Goal: Transaction & Acquisition: Purchase product/service

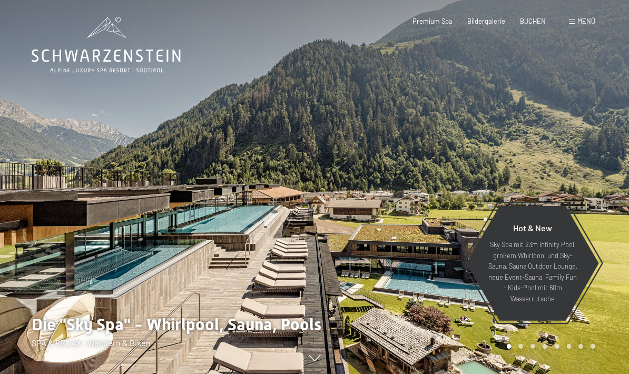
click at [437, 24] on span "Premium Spa" at bounding box center [432, 21] width 40 height 8
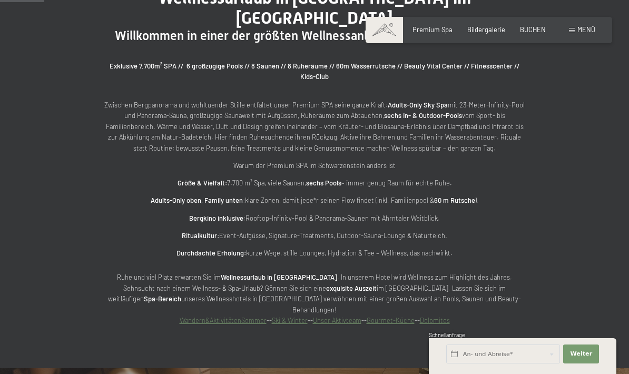
scroll to position [429, 0]
click at [579, 34] on div "Menü" at bounding box center [582, 29] width 26 height 9
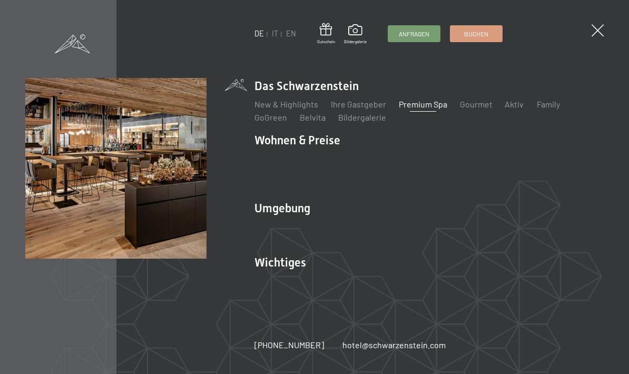
scroll to position [539, 0]
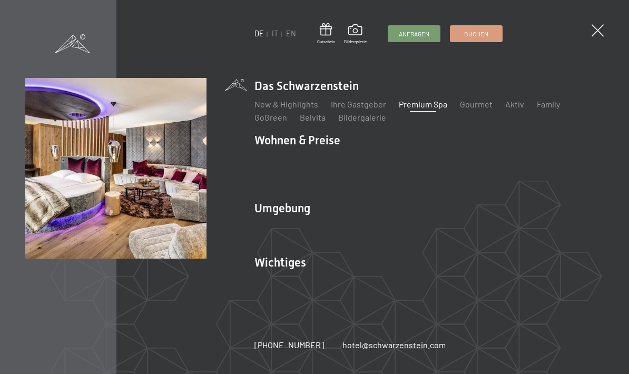
click at [535, 177] on link "Gutschein" at bounding box center [554, 172] width 38 height 10
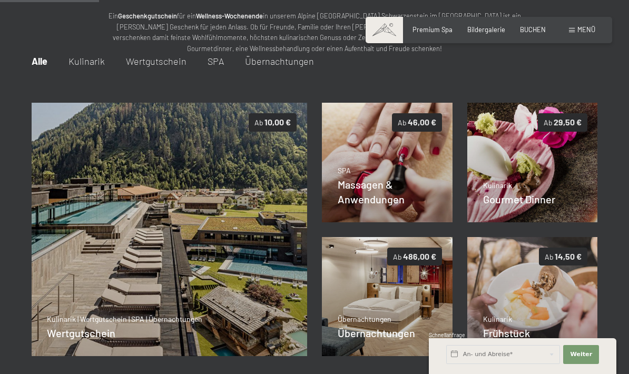
scroll to position [108, 0]
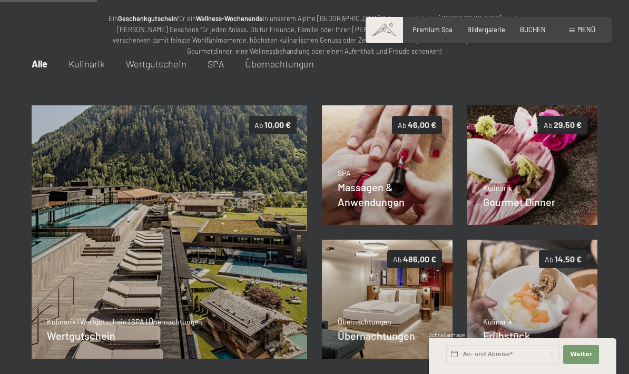
click at [393, 194] on div "SPA Massagen & Anwendungen Details" at bounding box center [386, 188] width 99 height 41
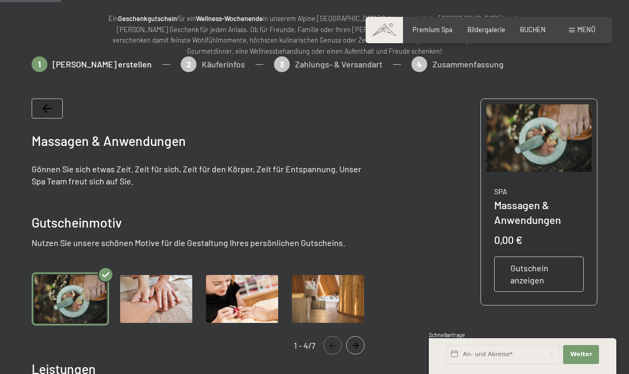
scroll to position [111, 0]
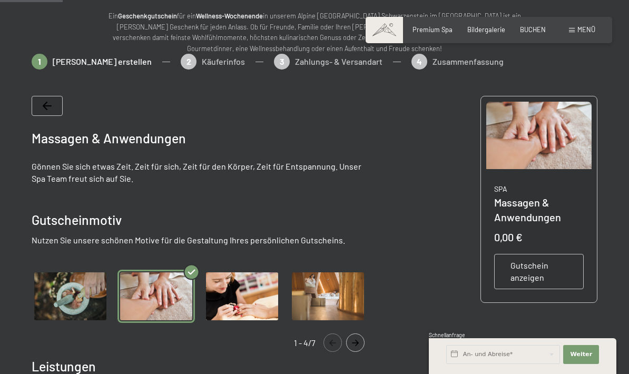
click at [160, 301] on img "Gallery" at bounding box center [155, 296] width 77 height 53
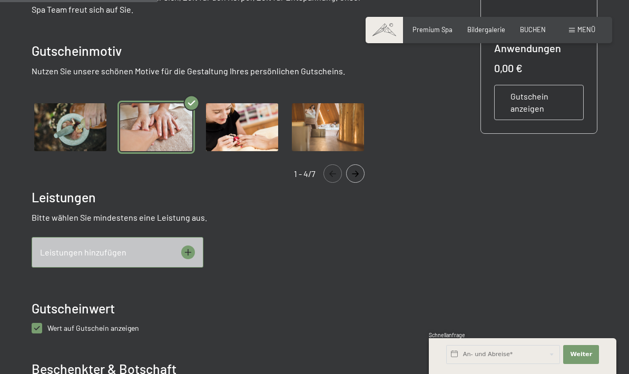
scroll to position [312, 0]
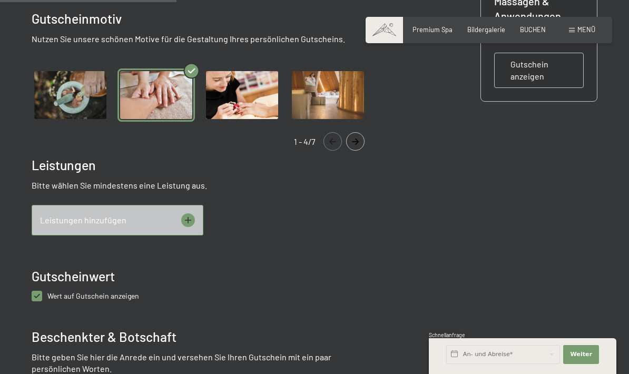
click at [184, 221] on icon at bounding box center [188, 220] width 14 height 14
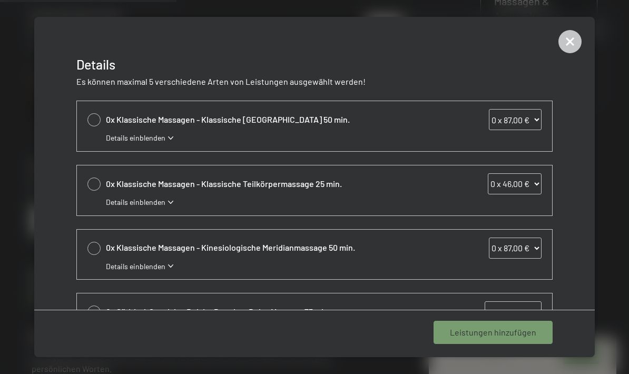
scroll to position [0, 0]
click at [140, 204] on span "Details einblenden" at bounding box center [135, 202] width 59 height 11
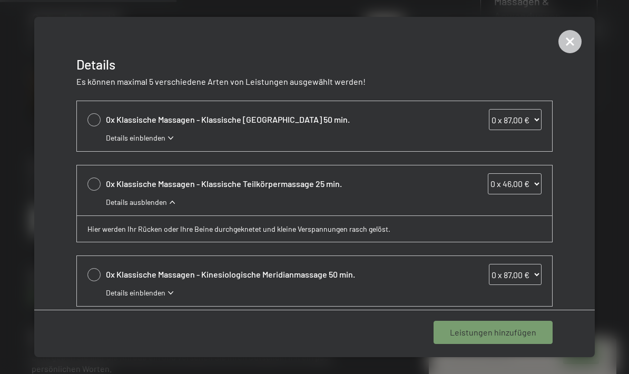
click at [570, 45] on icon at bounding box center [569, 41] width 23 height 23
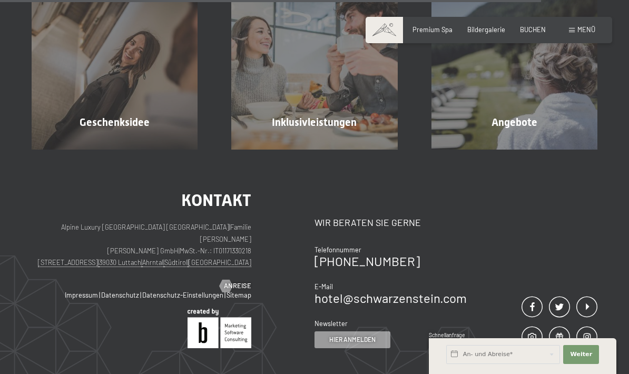
scroll to position [1031, 0]
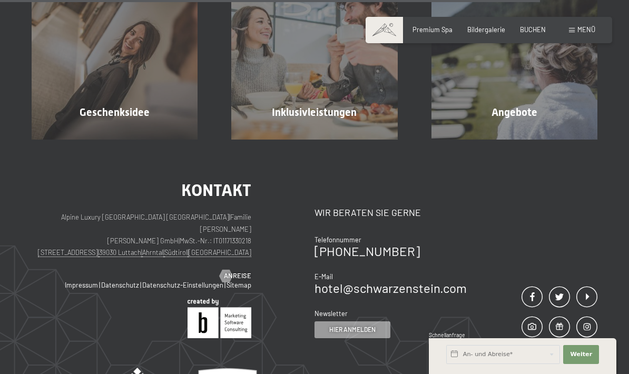
click at [159, 121] on div "Geschenksidee Mehr erfahren" at bounding box center [115, 57] width 200 height 166
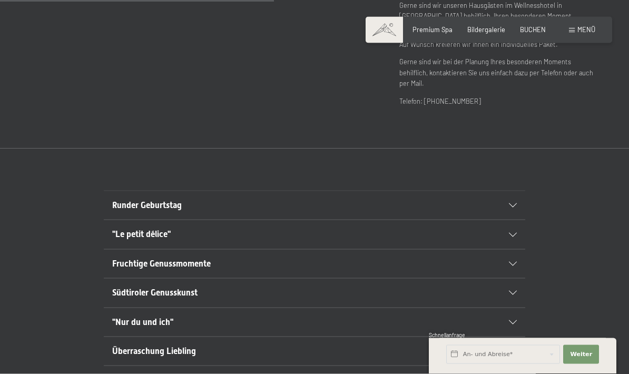
scroll to position [464, 0]
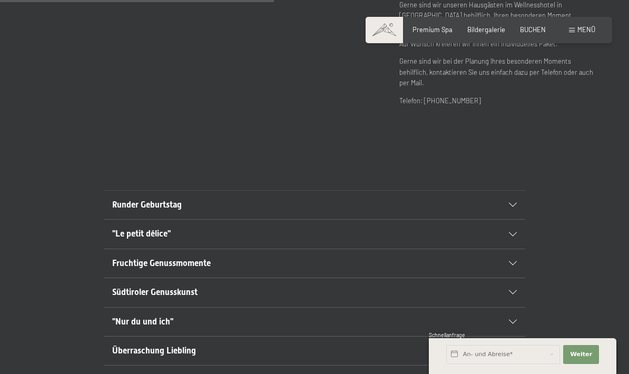
click at [510, 200] on div "Runder Geburtstag" at bounding box center [314, 205] width 404 height 28
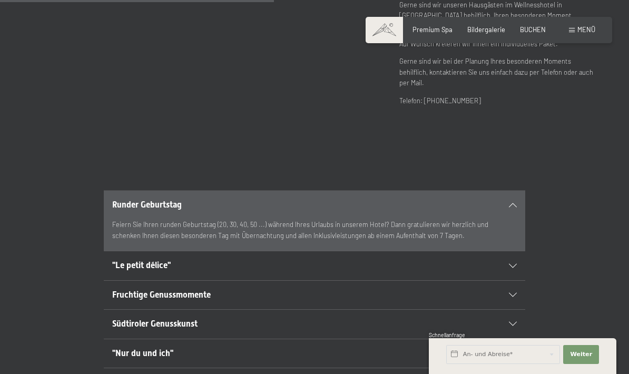
click at [513, 257] on div ""Le petit délice"" at bounding box center [314, 265] width 404 height 28
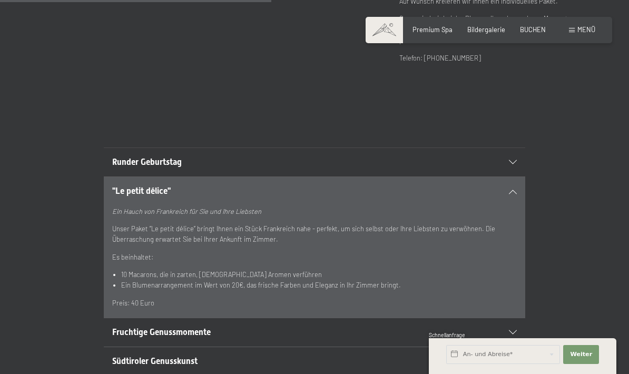
scroll to position [508, 0]
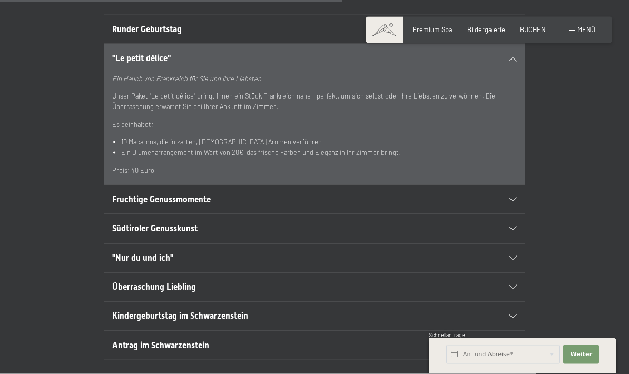
click at [514, 190] on div "Fruchtige Genussmomente" at bounding box center [314, 199] width 404 height 28
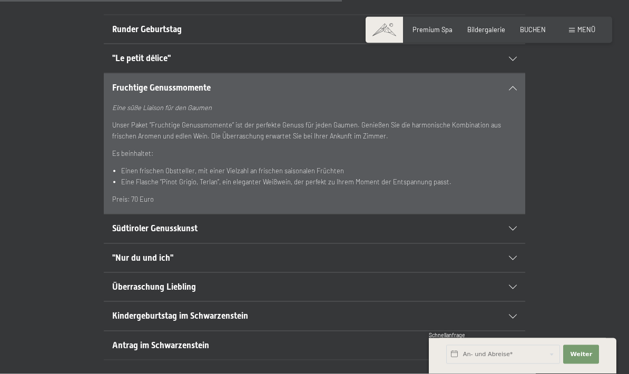
scroll to position [640, 0]
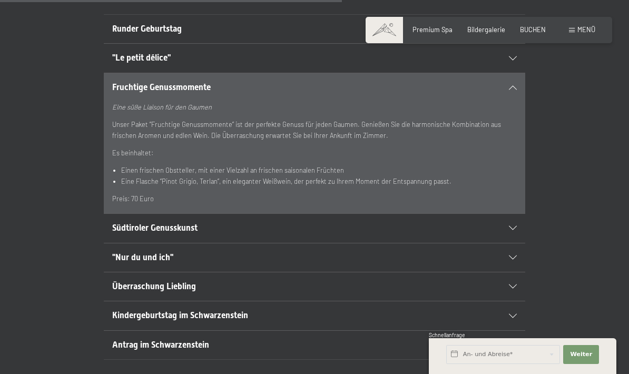
click at [206, 222] on h2 "Südtiroler Genusskunst" at bounding box center [294, 228] width 364 height 12
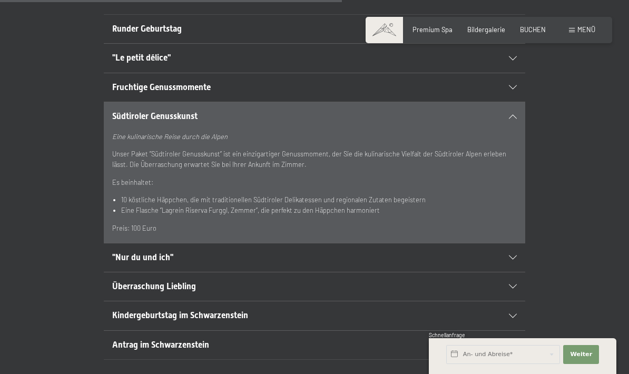
click at [173, 252] on h2 ""Nur du und ich"" at bounding box center [294, 258] width 364 height 12
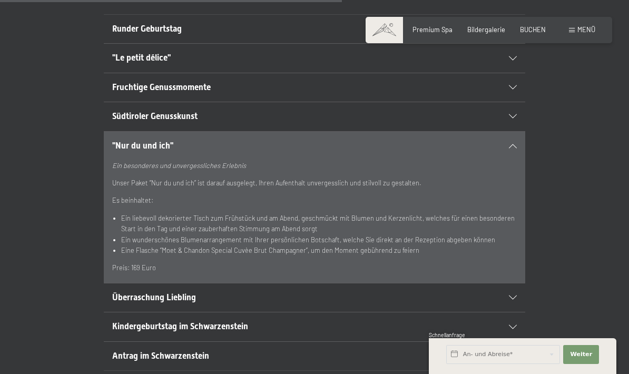
click at [190, 292] on span "Überraschung Liebling" at bounding box center [154, 297] width 84 height 10
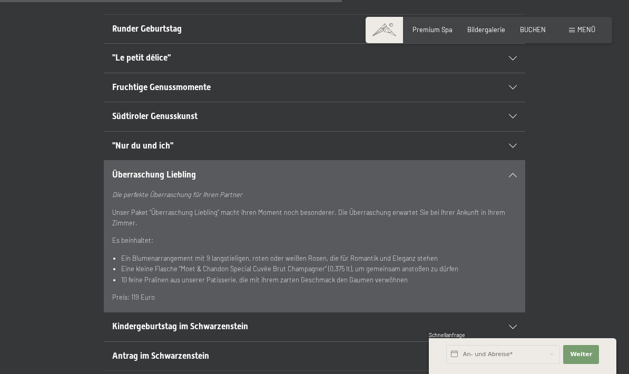
click at [212, 350] on h2 "Antrag im Schwarzenstein" at bounding box center [294, 356] width 364 height 12
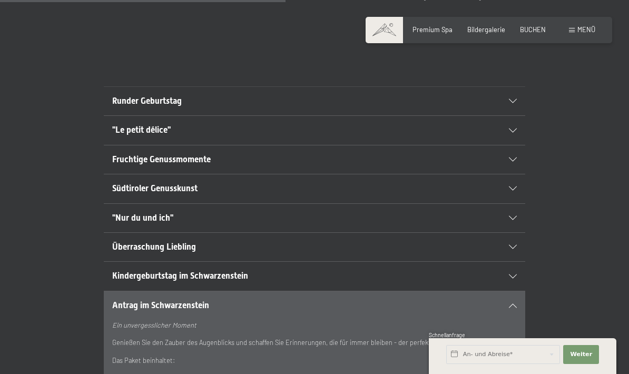
scroll to position [568, 0]
click at [320, 125] on h2 ""Le petit délice"" at bounding box center [294, 131] width 364 height 12
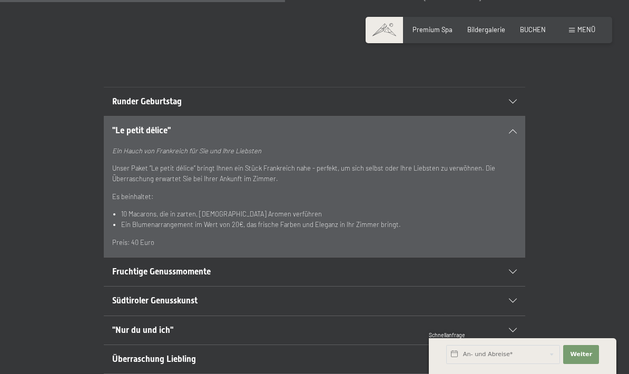
click at [502, 120] on div ""Le petit délice"" at bounding box center [314, 130] width 404 height 28
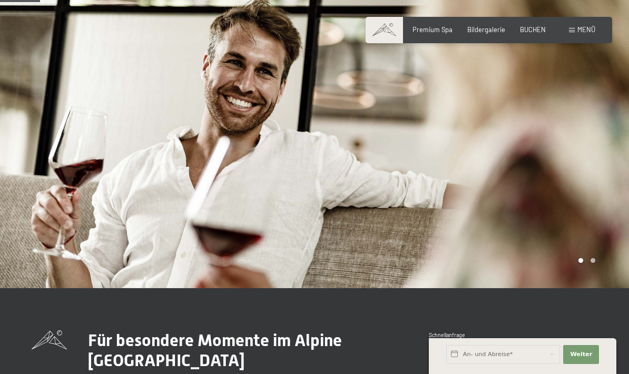
scroll to position [0, 0]
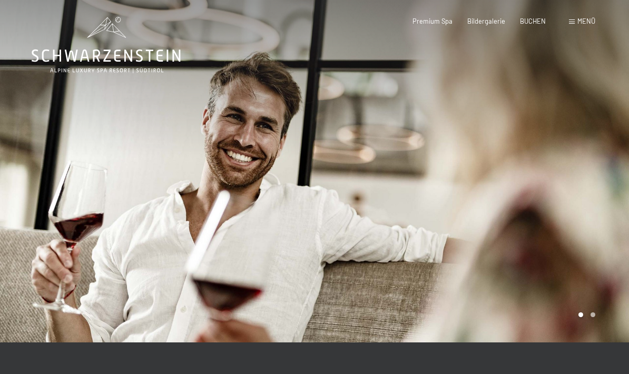
click at [583, 23] on span "Menü" at bounding box center [586, 21] width 18 height 8
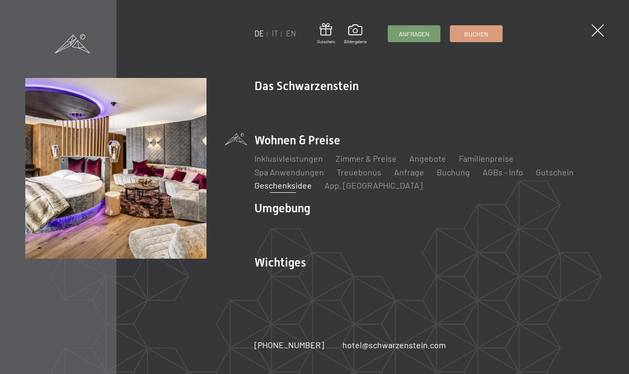
click at [535, 176] on link "Gutschein" at bounding box center [554, 172] width 38 height 10
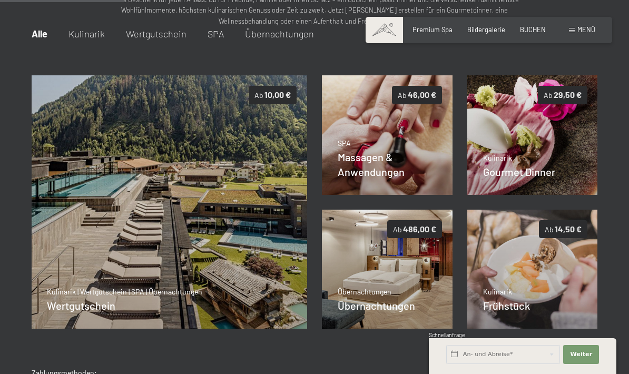
click at [537, 287] on img at bounding box center [532, 269] width 131 height 119
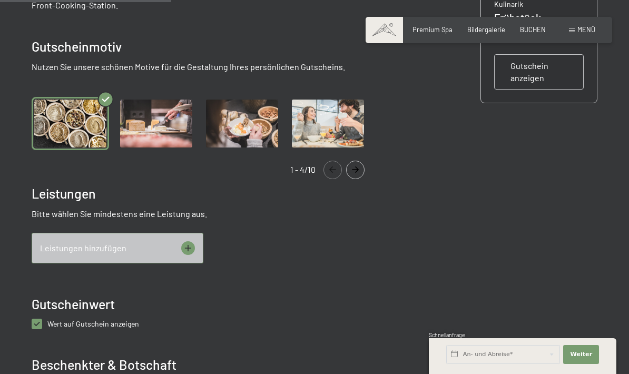
scroll to position [306, 0]
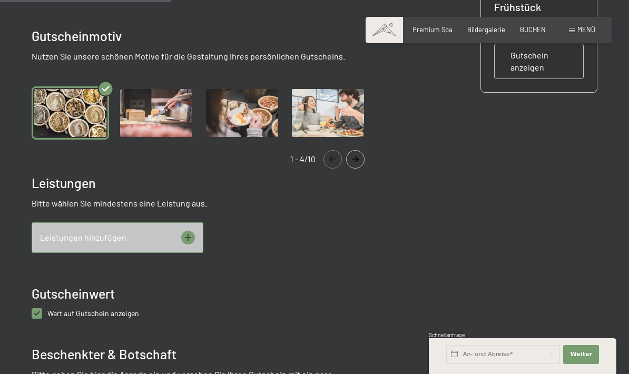
click at [193, 234] on icon at bounding box center [188, 238] width 14 height 14
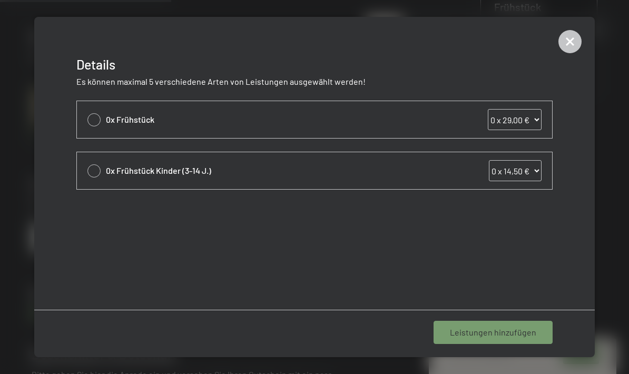
click at [569, 43] on icon at bounding box center [569, 41] width 11 height 11
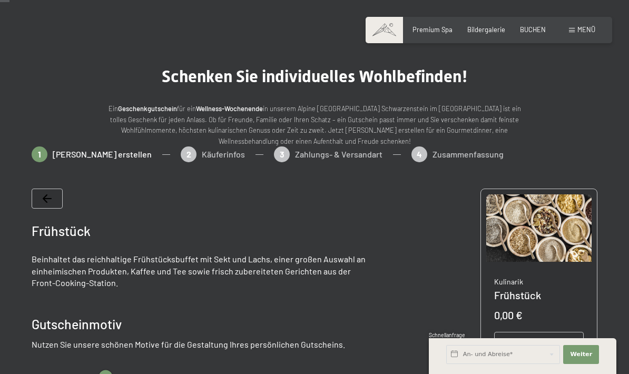
scroll to position [17, 0]
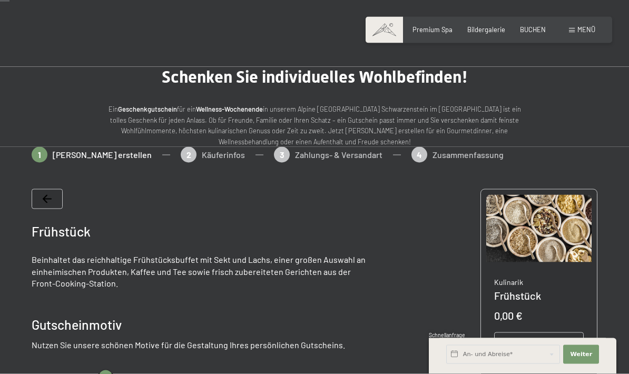
click at [587, 32] on span "Menü" at bounding box center [586, 29] width 18 height 8
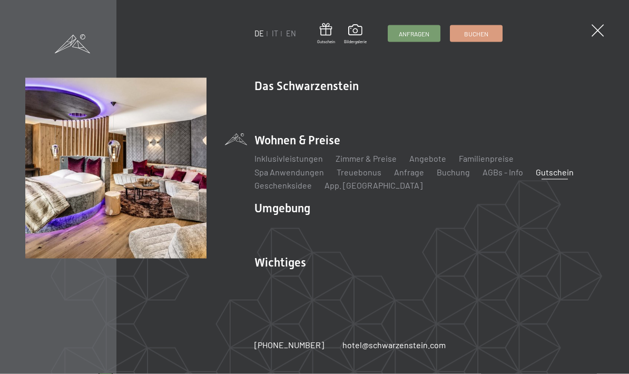
scroll to position [18, 0]
click at [535, 177] on link "Gutschein" at bounding box center [554, 172] width 38 height 10
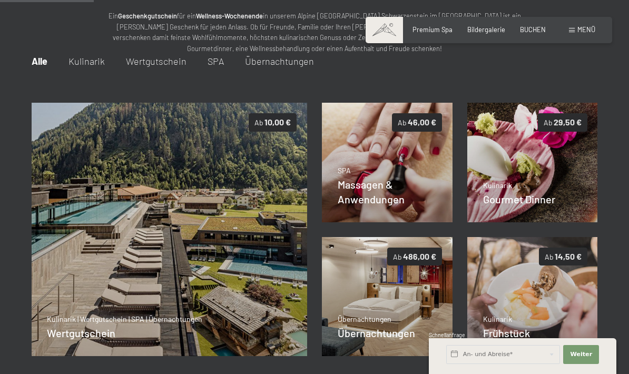
click at [430, 202] on div "SPA Massagen & Anwendungen Details" at bounding box center [386, 185] width 99 height 41
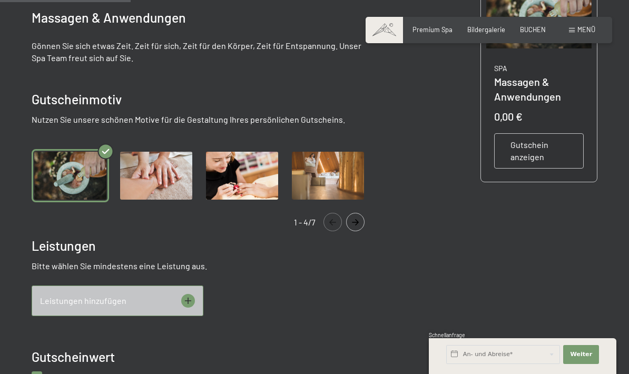
scroll to position [232, 0]
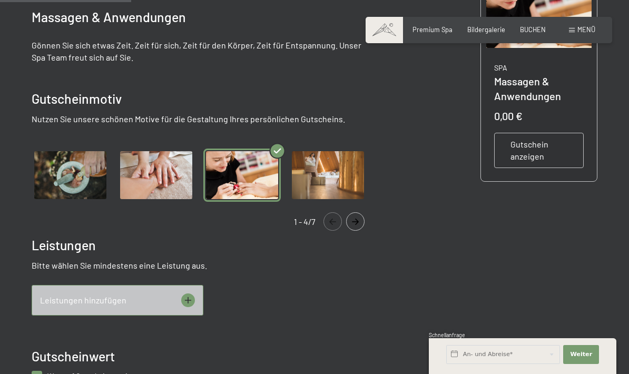
click at [250, 190] on img "Gallery" at bounding box center [241, 174] width 77 height 53
click at [263, 178] on img "Gallery" at bounding box center [241, 174] width 77 height 53
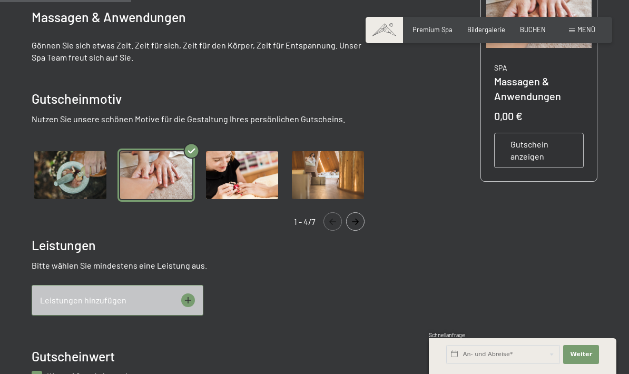
click at [168, 187] on img "Gallery" at bounding box center [155, 174] width 77 height 53
click at [356, 221] on icon "Navigate to next slide" at bounding box center [354, 221] width 17 height 6
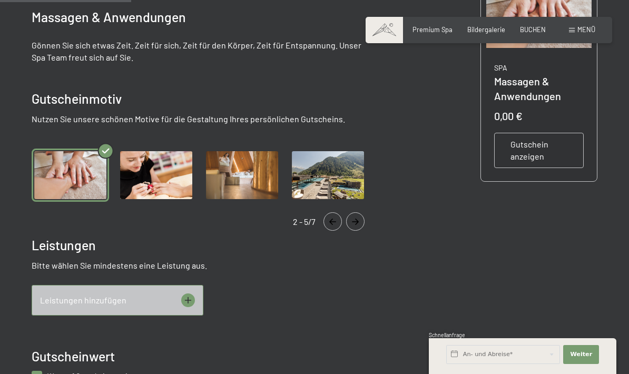
click at [363, 219] on icon "Navigate to next slide" at bounding box center [354, 221] width 17 height 6
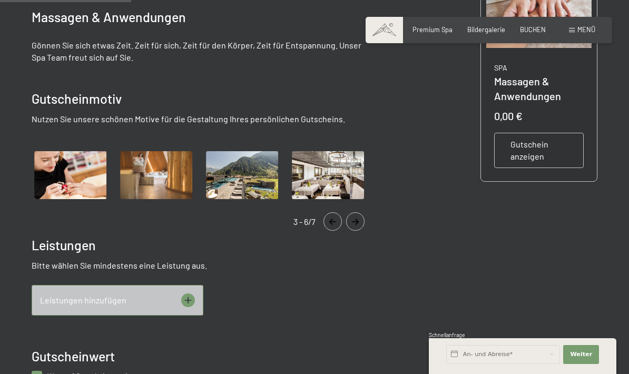
click at [363, 218] on icon "Navigate to next slide" at bounding box center [354, 221] width 17 height 6
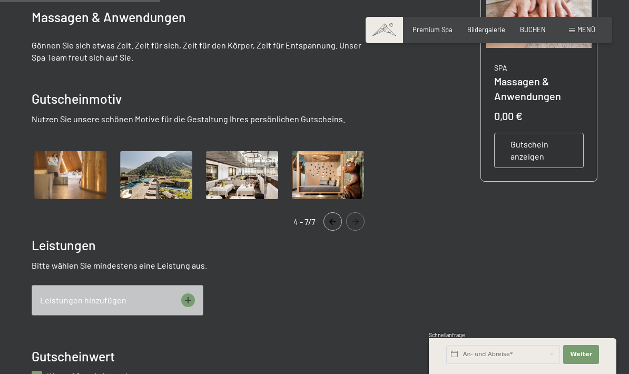
scroll to position [231, 0]
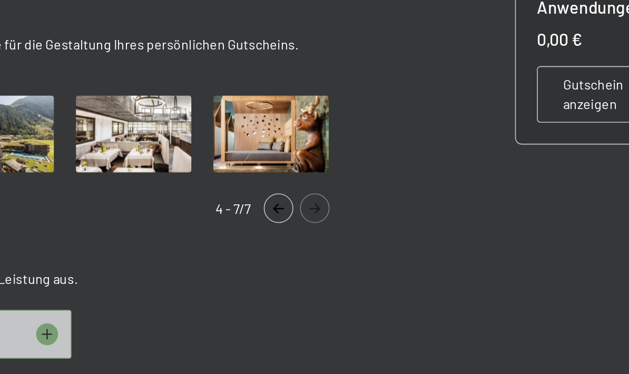
click at [346, 219] on icon "Navigate to next slide" at bounding box center [354, 222] width 17 height 6
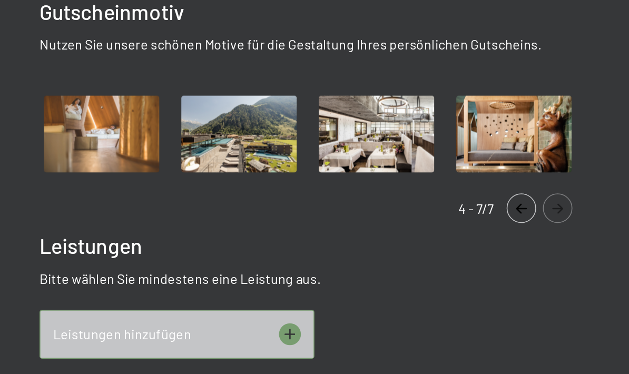
click at [325, 219] on icon "Navigate to previous slide" at bounding box center [332, 222] width 17 height 6
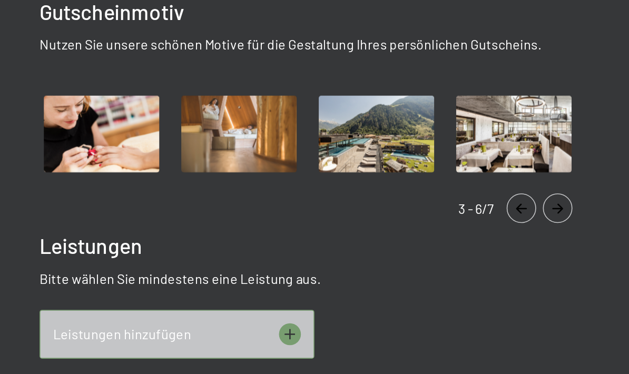
click at [329, 219] on icon "Navigate to previous slide" at bounding box center [332, 222] width 7 height 6
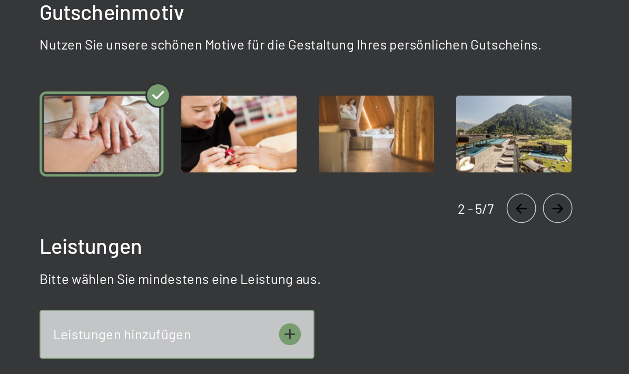
click at [325, 213] on button "Navigate to previous slide" at bounding box center [332, 222] width 18 height 18
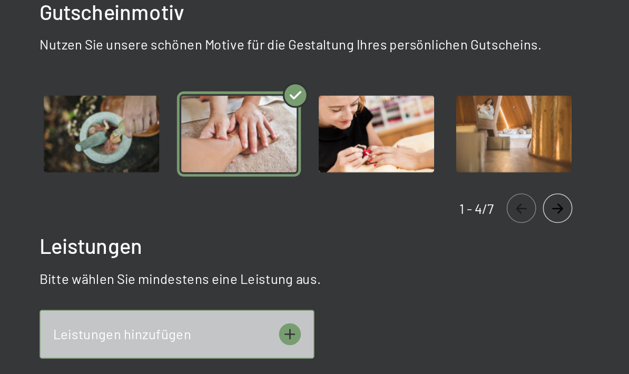
click at [181, 294] on icon at bounding box center [188, 301] width 14 height 14
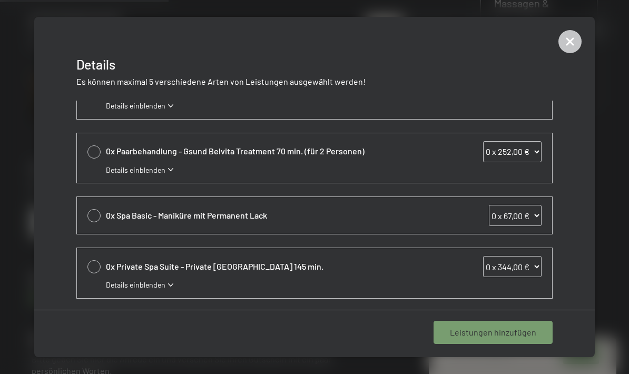
scroll to position [415, 0]
click at [575, 44] on icon at bounding box center [569, 41] width 23 height 23
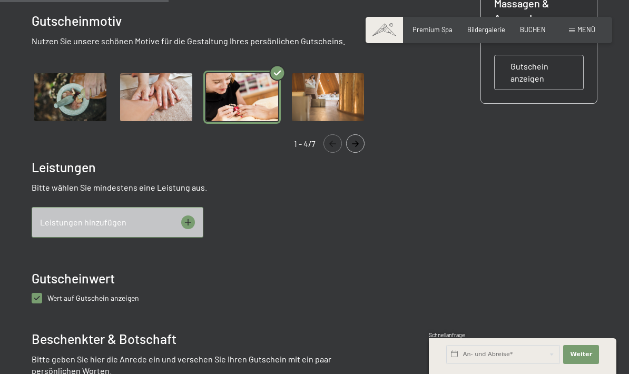
click at [240, 106] on img "Gallery" at bounding box center [241, 97] width 77 height 53
click at [53, 228] on div "Leistungen hinzufügen" at bounding box center [118, 222] width 172 height 31
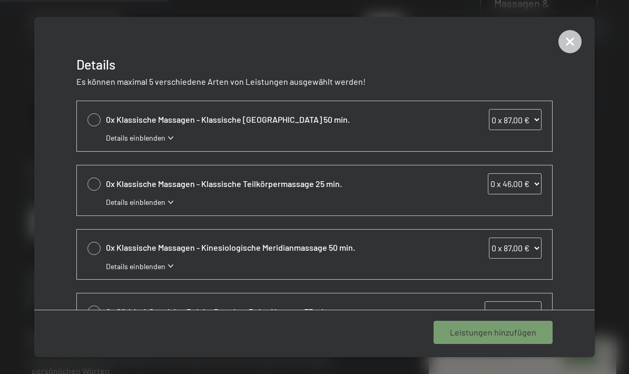
scroll to position [0, 0]
click at [123, 139] on span "Details einblenden" at bounding box center [135, 138] width 59 height 11
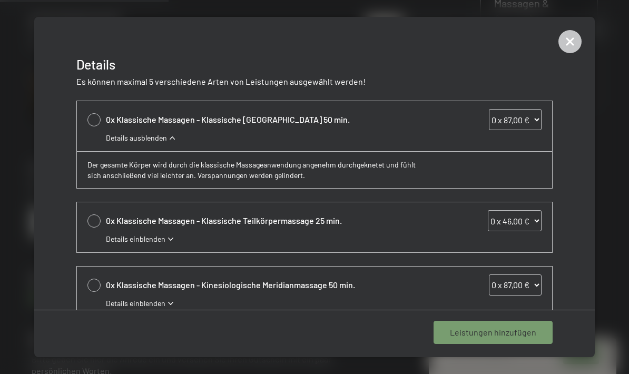
click at [560, 36] on icon at bounding box center [569, 41] width 23 height 23
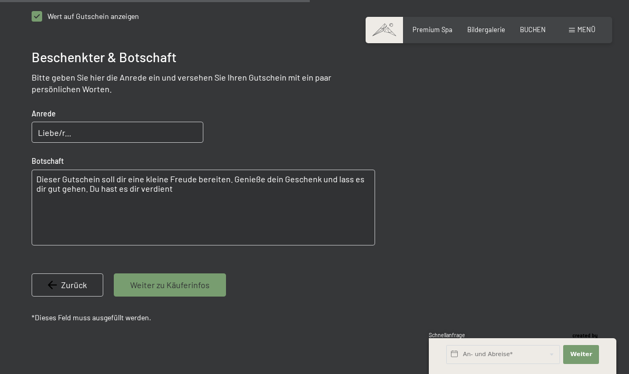
scroll to position [591, 0]
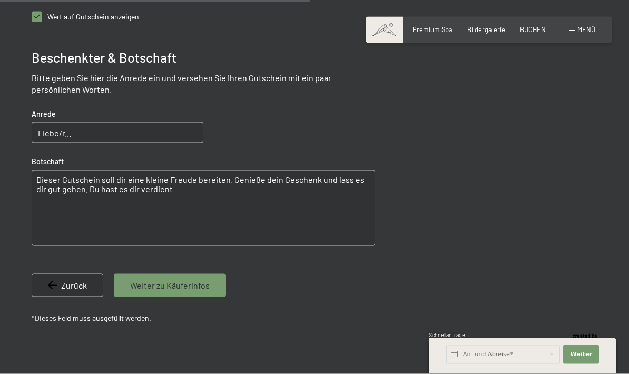
click at [584, 29] on span "Menü" at bounding box center [586, 29] width 18 height 8
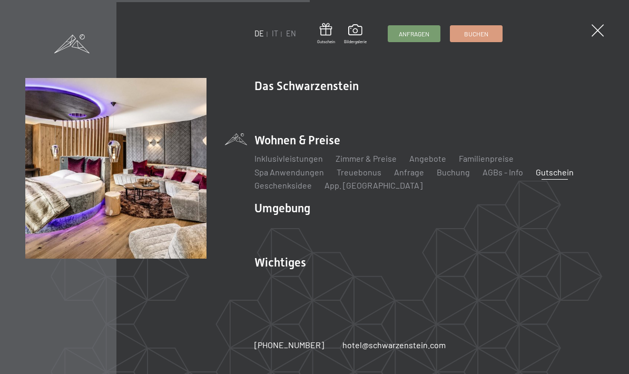
click at [535, 176] on link "Gutschein" at bounding box center [554, 172] width 38 height 10
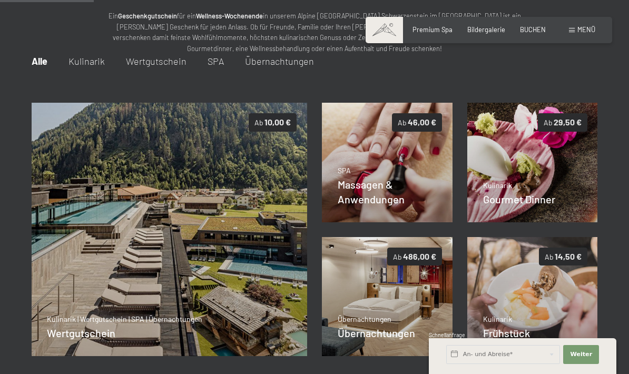
click at [432, 196] on div "SPA Massagen & Anwendungen Details" at bounding box center [386, 185] width 99 height 41
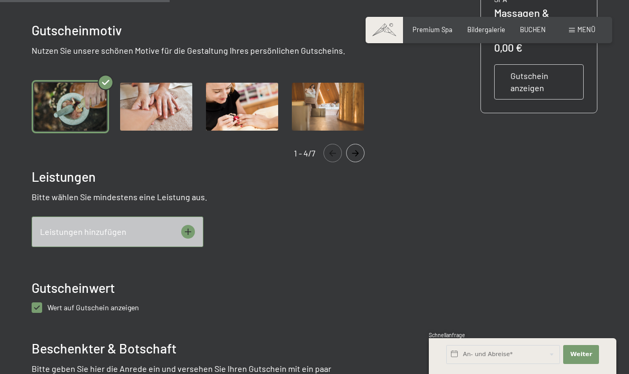
click at [149, 109] on img "Gallery" at bounding box center [155, 106] width 77 height 53
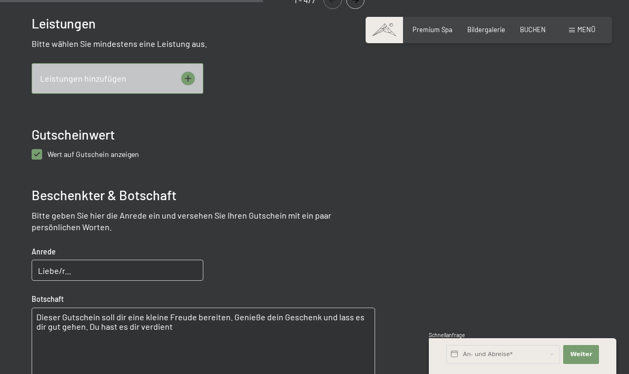
scroll to position [465, 0]
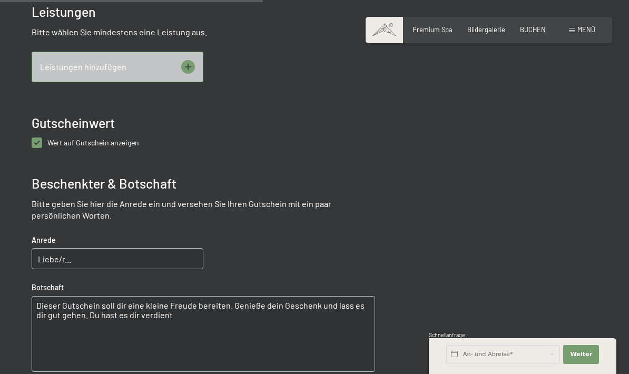
click at [59, 75] on div "Leistungen hinzufügen" at bounding box center [118, 67] width 172 height 31
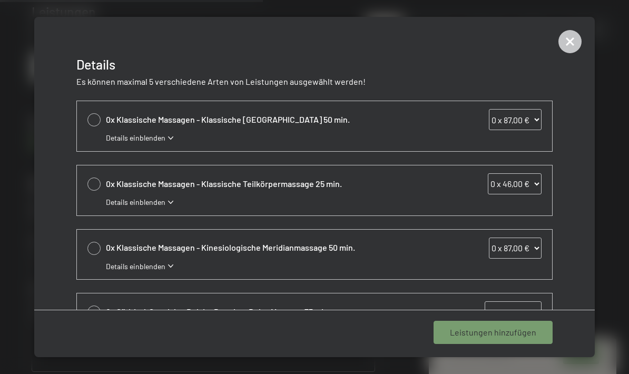
click at [100, 183] on div at bounding box center [93, 183] width 13 height 13
select select "1"
click at [122, 204] on span "Details einblenden" at bounding box center [135, 202] width 59 height 11
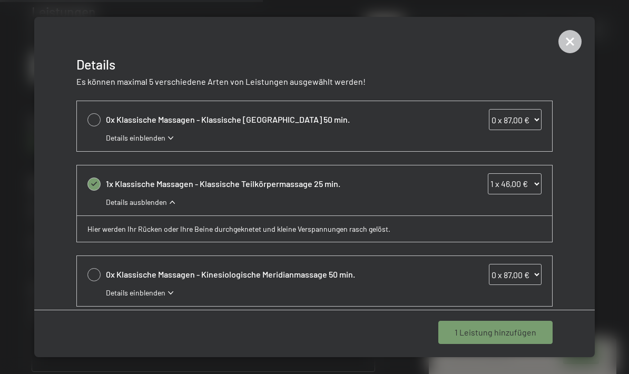
click at [564, 42] on icon at bounding box center [569, 41] width 23 height 23
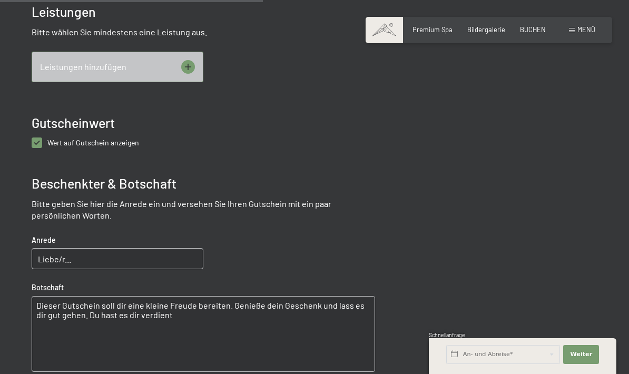
click at [442, 29] on span "Premium Spa" at bounding box center [432, 29] width 40 height 8
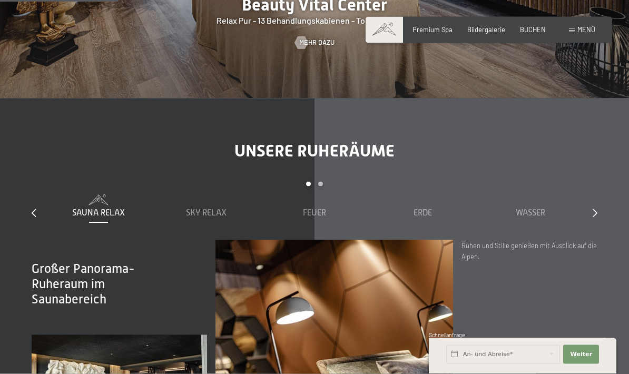
scroll to position [1150, 0]
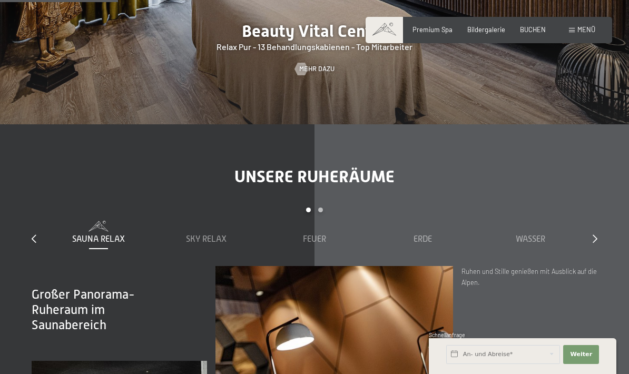
click at [312, 74] on span "Mehr dazu" at bounding box center [316, 68] width 35 height 9
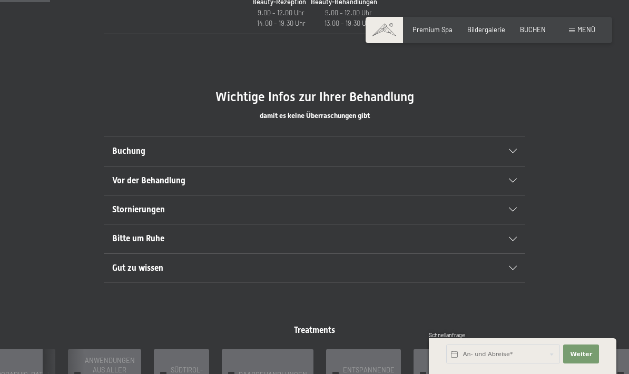
scroll to position [545, 0]
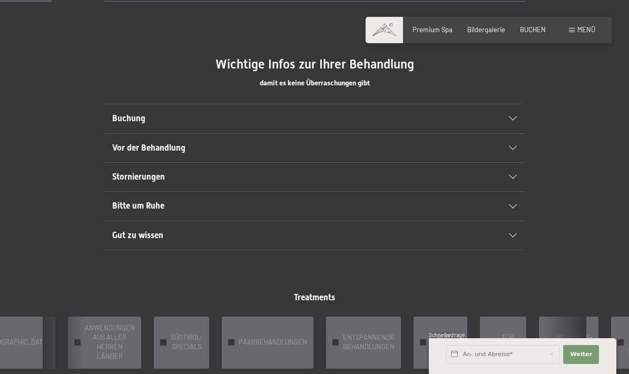
click at [345, 337] on span "ENTSPANNENDE BEHANDLUNGEN" at bounding box center [369, 342] width 52 height 19
click at [343, 340] on span "ENTSPANNENDE BEHANDLUNGEN" at bounding box center [369, 342] width 52 height 19
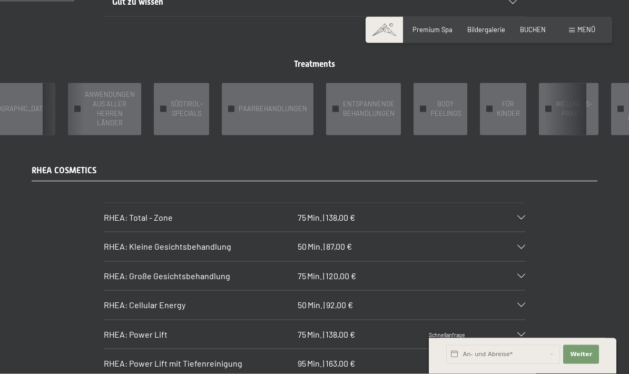
scroll to position [785, 0]
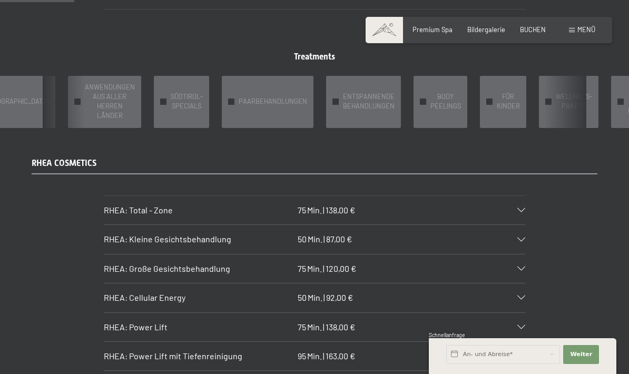
click at [354, 105] on span "ENTSPANNENDE BEHANDLUNGEN" at bounding box center [369, 101] width 52 height 19
click at [423, 106] on div "✓ BODY PEELINGS" at bounding box center [440, 102] width 54 height 52
click at [430, 103] on span "BODY PEELINGS" at bounding box center [445, 101] width 31 height 19
click at [354, 107] on div "✓ ENTSPANNENDE BEHANDLUNGEN" at bounding box center [363, 102] width 75 height 52
click at [357, 109] on div "✓ ENTSPANNENDE BEHANDLUNGEN" at bounding box center [363, 102] width 75 height 52
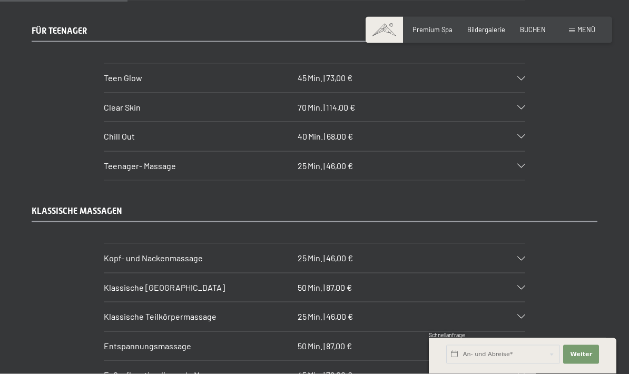
scroll to position [1454, 0]
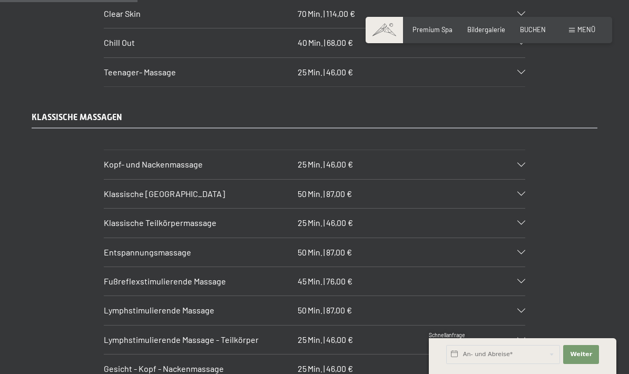
click at [126, 159] on span "Kopf- und Nackenmassage" at bounding box center [153, 164] width 99 height 10
click at [523, 163] on icon at bounding box center [521, 165] width 8 height 4
click at [518, 163] on icon at bounding box center [521, 165] width 8 height 4
click at [523, 163] on icon at bounding box center [521, 165] width 8 height 4
click at [115, 247] on span "Entspannungsmassage" at bounding box center [147, 252] width 87 height 10
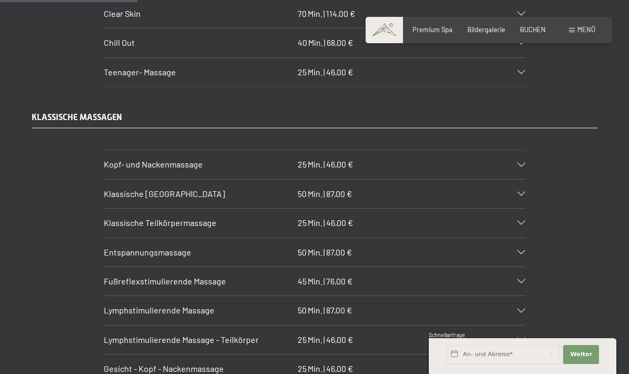
click at [123, 247] on span "Entspannungsmassage" at bounding box center [147, 252] width 87 height 10
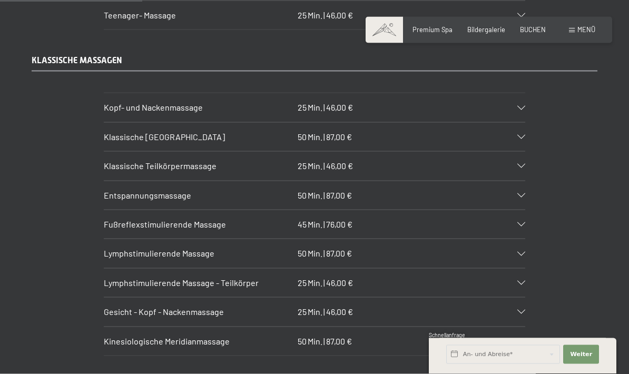
scroll to position [1511, 0]
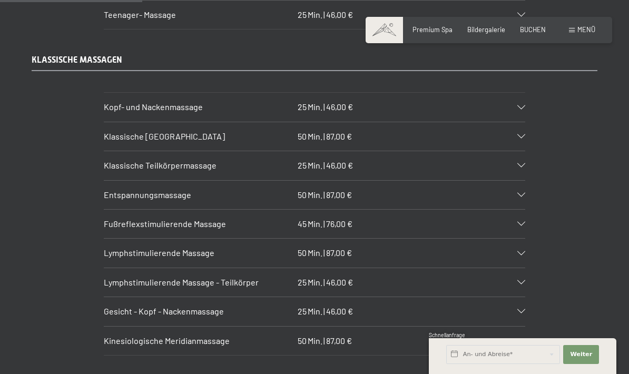
click at [112, 190] on span "Entspannungsmassage" at bounding box center [147, 195] width 87 height 10
click at [128, 102] on span "Kopf- und Nackenmassage" at bounding box center [153, 107] width 99 height 10
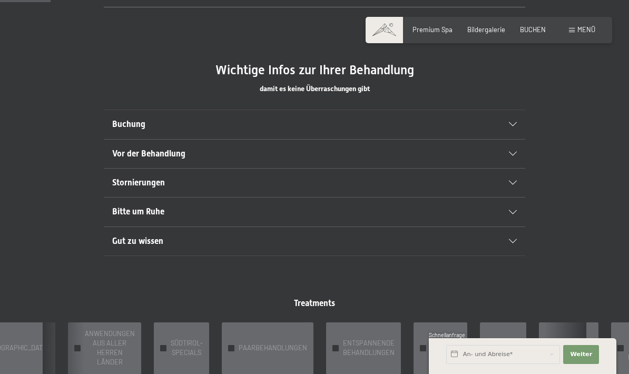
scroll to position [538, 0]
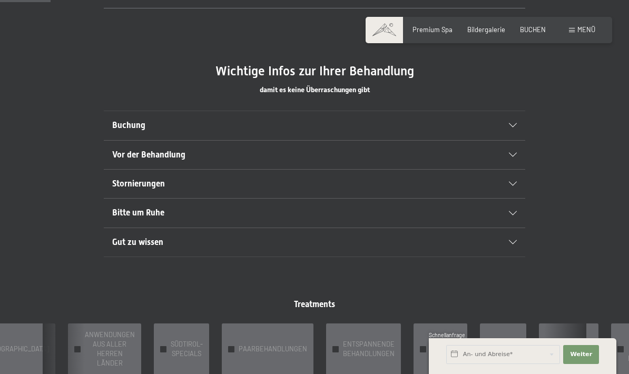
click at [131, 127] on span "Buchung" at bounding box center [128, 125] width 33 height 10
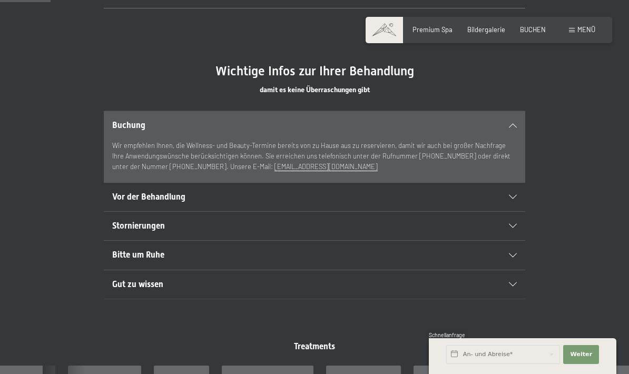
click at [128, 196] on span "Vor der Behandlung" at bounding box center [148, 197] width 73 height 10
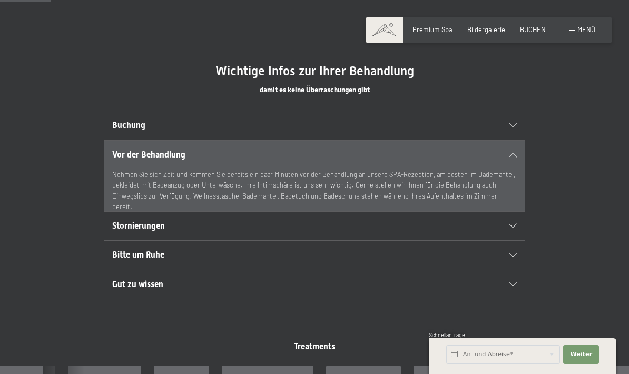
click at [125, 226] on span "Stornierungen" at bounding box center [138, 226] width 53 height 10
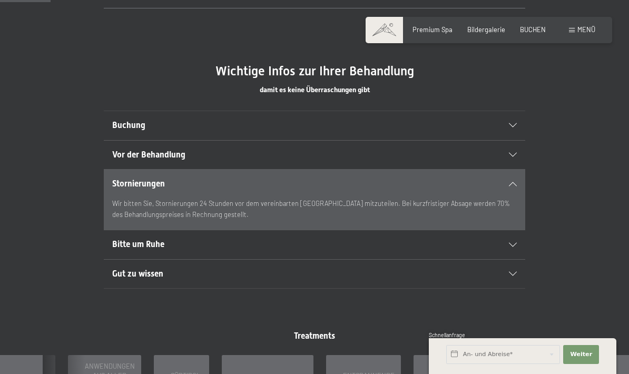
click at [131, 270] on span "Gut zu wissen" at bounding box center [137, 273] width 51 height 10
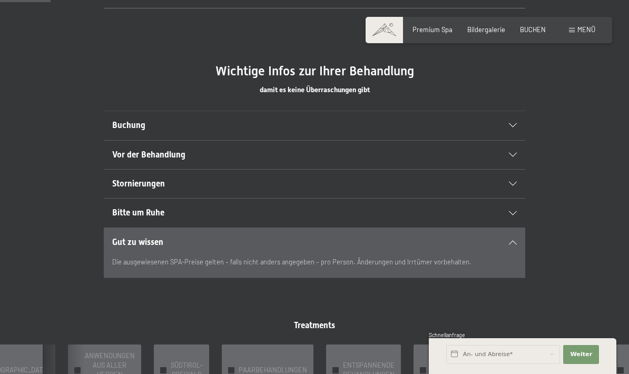
click at [125, 208] on span "Bitte um Ruhe" at bounding box center [138, 212] width 52 height 10
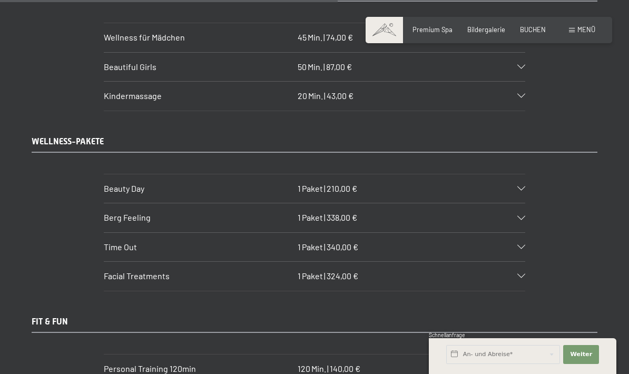
scroll to position [3598, 0]
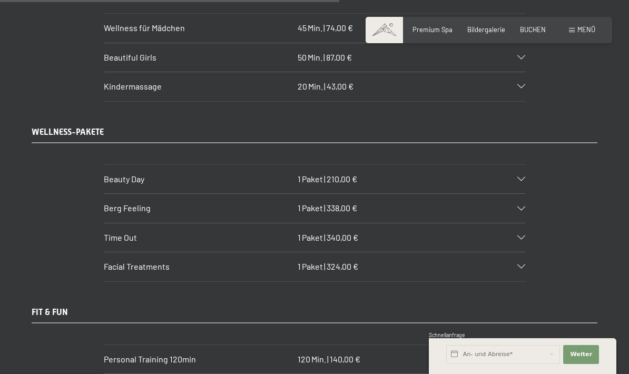
click at [525, 164] on section "Beauty Day 1 Paket | 210,00 € 1 Ganzkörperpeeling 1 Orangen-Packung 1 Teilmassa…" at bounding box center [314, 178] width 421 height 29
click at [515, 177] on div at bounding box center [515, 179] width 18 height 4
click at [454, 165] on div "Beauty Day 1 Paket | 210,00 €" at bounding box center [314, 179] width 421 height 28
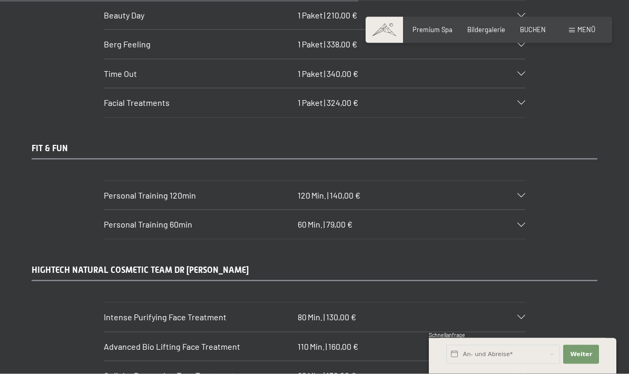
scroll to position [3798, 0]
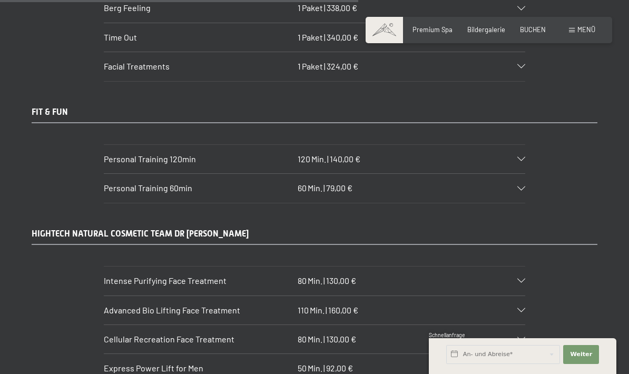
click at [118, 183] on span "Personal Training 60min" at bounding box center [148, 188] width 88 height 10
click at [117, 145] on div "Personal Training 120min 120 Min. | 140,00 €" at bounding box center [314, 159] width 421 height 28
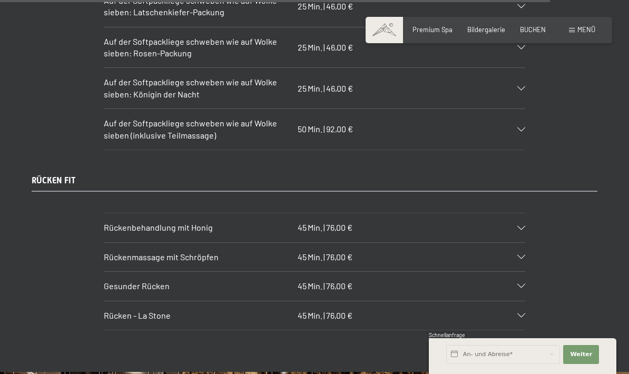
scroll to position [5843, 0]
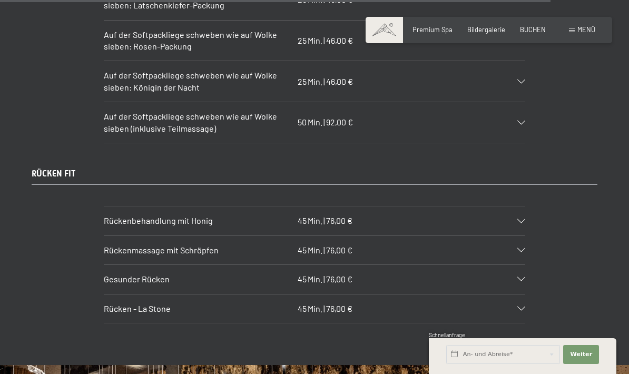
click at [123, 274] on span "Gesunder Rücken" at bounding box center [137, 279] width 66 height 10
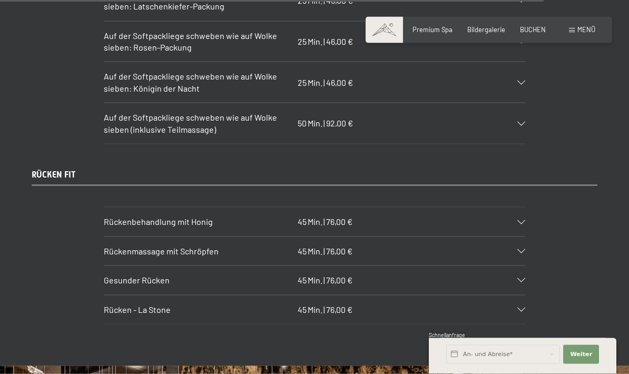
scroll to position [5804, 0]
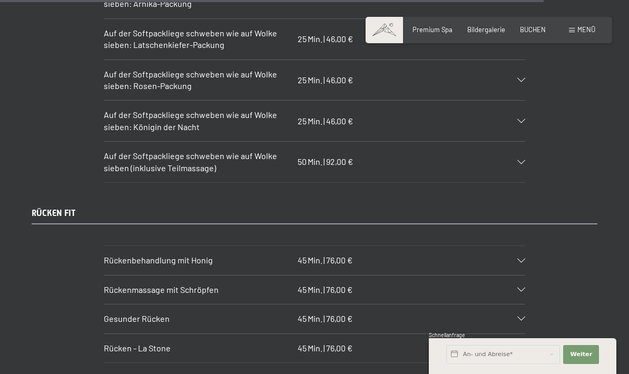
click at [135, 343] on span "Rücken - La Stone" at bounding box center [137, 348] width 67 height 10
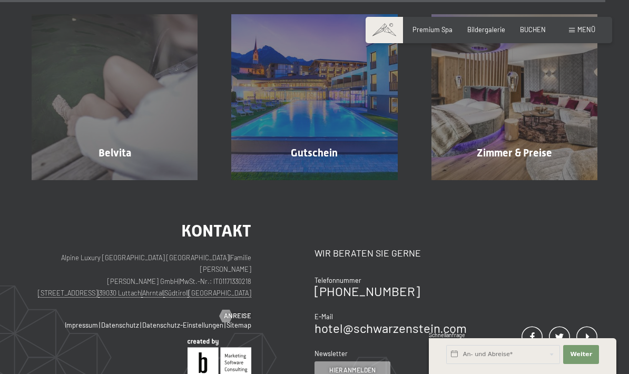
scroll to position [6492, 0]
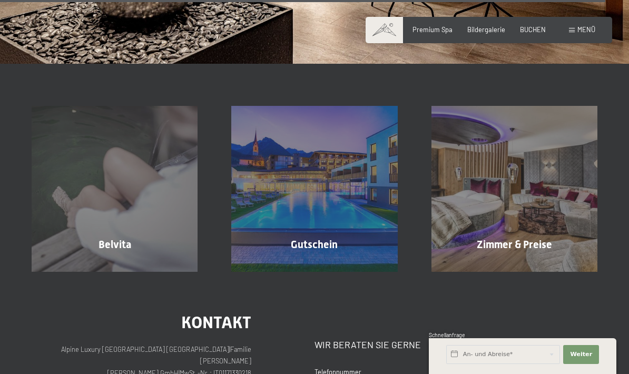
click at [290, 261] on div at bounding box center [292, 267] width 7 height 13
